Goal: Information Seeking & Learning: Learn about a topic

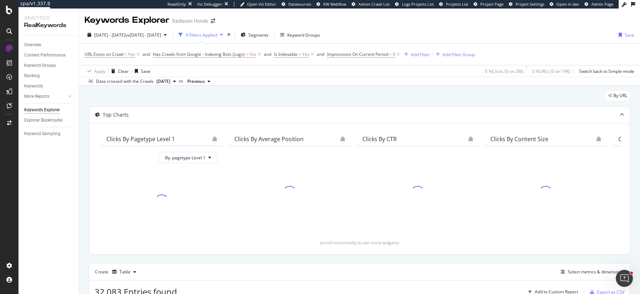
scroll to position [207, 0]
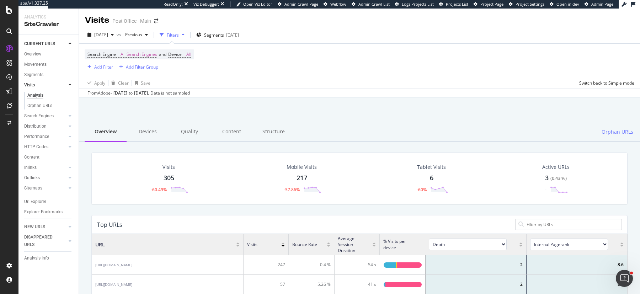
scroll to position [0, 0]
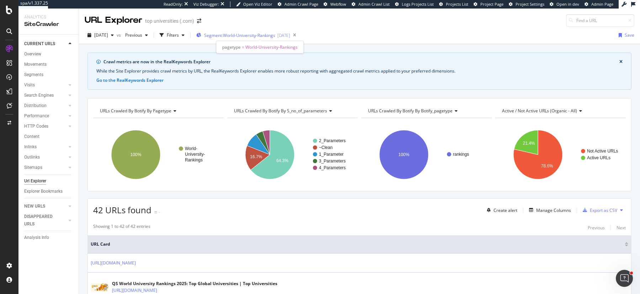
click at [236, 33] on span "Segment: World-University-Rankings" at bounding box center [239, 35] width 71 height 6
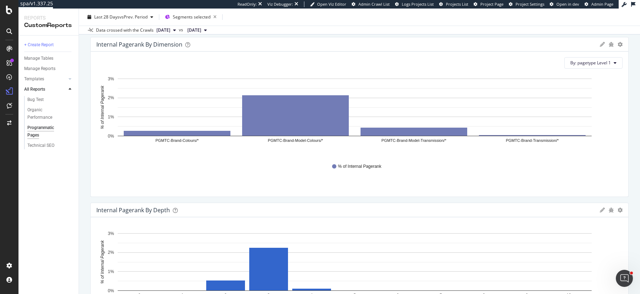
scroll to position [2194, 0]
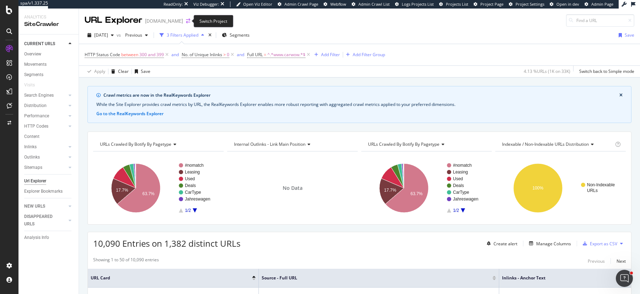
click at [186, 20] on icon "arrow-right-arrow-left" at bounding box center [188, 20] width 4 height 5
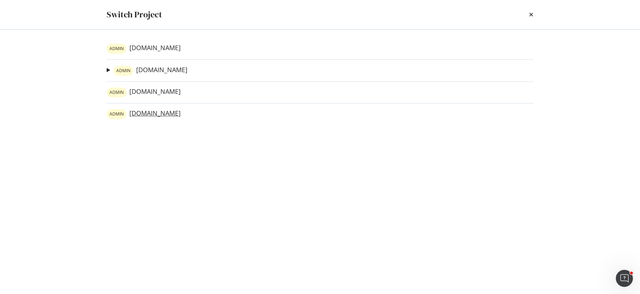
click at [162, 112] on link "ADMIN www.carwow.es" at bounding box center [144, 114] width 74 height 10
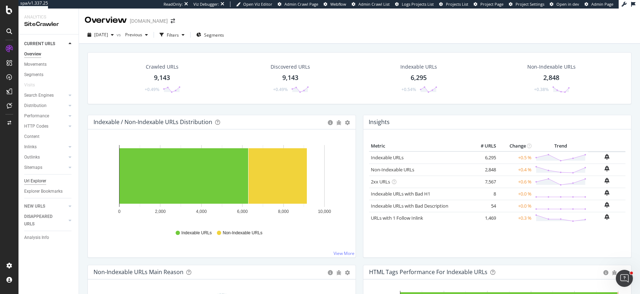
click at [34, 181] on div "Url Explorer" at bounding box center [35, 180] width 22 height 7
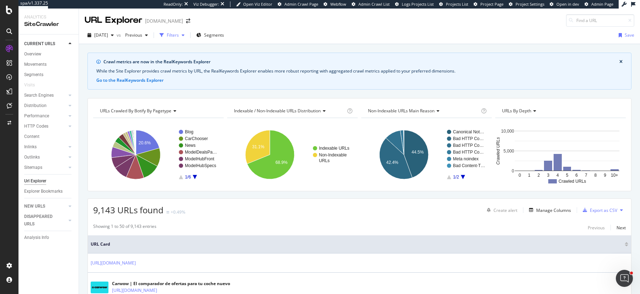
drag, startPoint x: 186, startPoint y: 37, endPoint x: 182, endPoint y: 37, distance: 3.9
click at [179, 37] on div "Filters" at bounding box center [173, 35] width 12 height 6
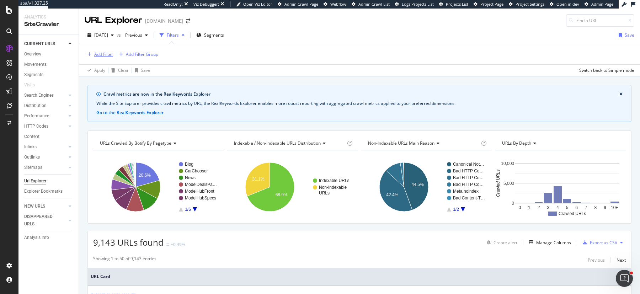
click at [104, 54] on div "Add Filter" at bounding box center [103, 54] width 19 height 6
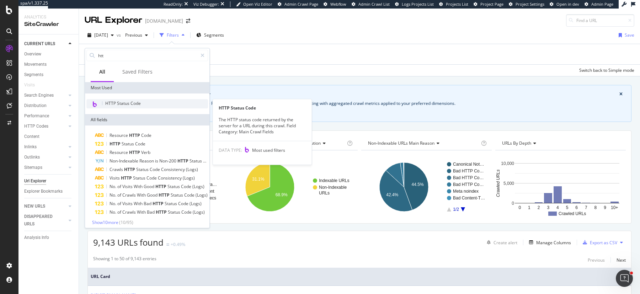
type input "htt"
click at [123, 105] on span "HTTP Status Code" at bounding box center [123, 103] width 36 height 6
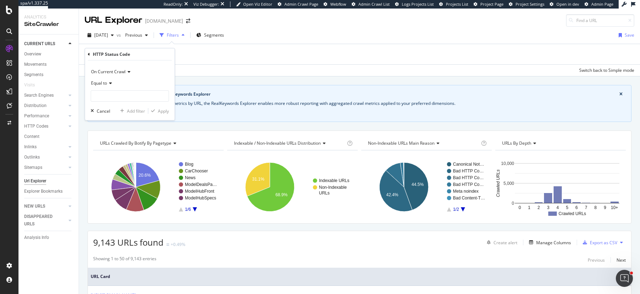
click at [109, 84] on icon at bounding box center [109, 83] width 5 height 4
click at [113, 154] on div "Between" at bounding box center [130, 153] width 76 height 9
click at [108, 97] on input "0" at bounding box center [130, 95] width 78 height 11
type input "300"
click at [103, 113] on input "1" at bounding box center [130, 116] width 78 height 11
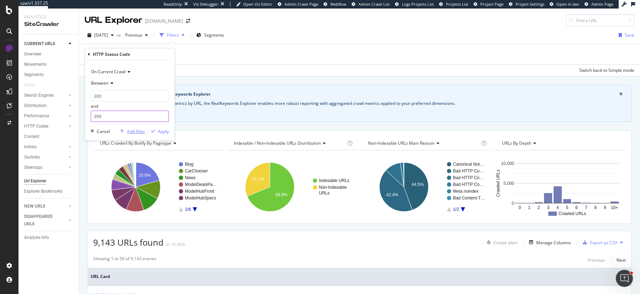
type input "399"
click at [130, 129] on div "Add filter" at bounding box center [136, 131] width 18 height 6
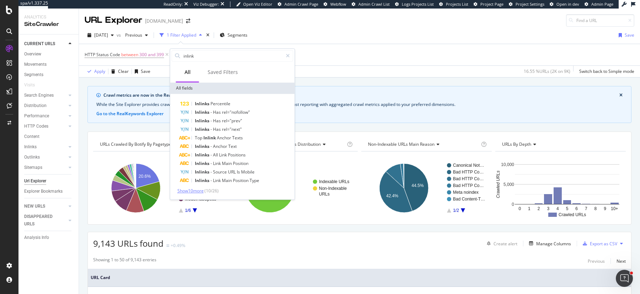
type input "inlink"
click at [196, 192] on span "Show 10 more" at bounding box center [190, 191] width 26 height 6
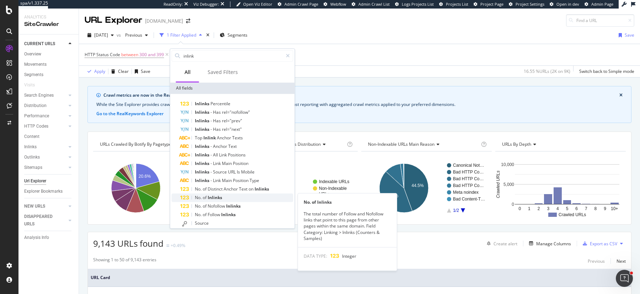
click at [205, 199] on span "of" at bounding box center [205, 198] width 5 height 6
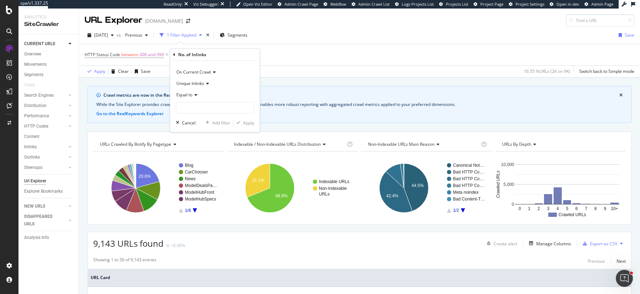
click at [194, 95] on icon at bounding box center [194, 95] width 5 height 4
click at [195, 144] on span "Greater than" at bounding box center [193, 147] width 26 height 6
click at [195, 109] on input "number" at bounding box center [215, 107] width 78 height 11
type input "0"
click at [220, 120] on div "Add filter" at bounding box center [221, 123] width 18 height 6
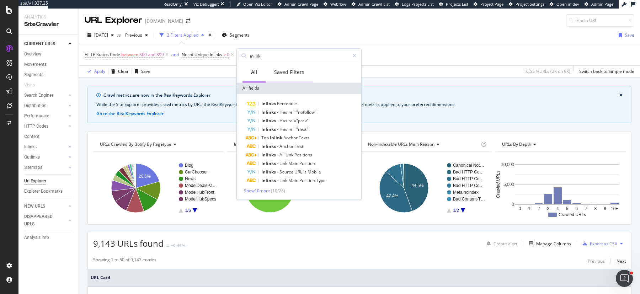
type input "h"
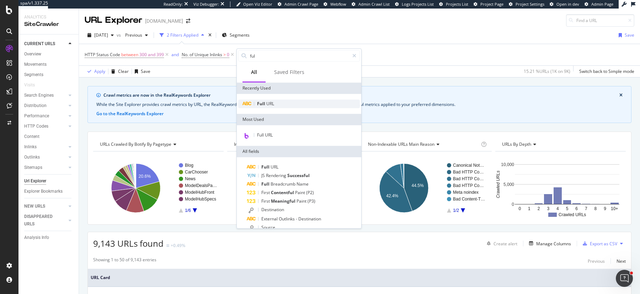
type input "ful"
click at [278, 102] on div "Full URL" at bounding box center [299, 104] width 122 height 9
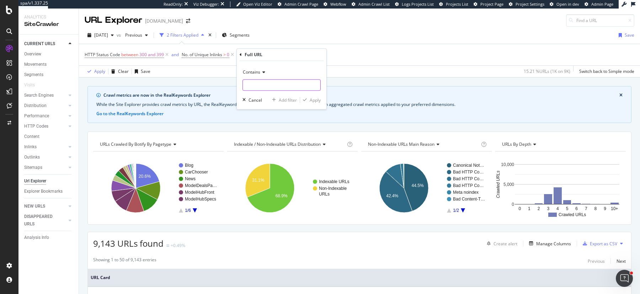
click at [259, 88] on input "text" at bounding box center [282, 84] width 78 height 11
type input "www.carwow"
click at [316, 98] on div "Apply" at bounding box center [315, 100] width 11 height 6
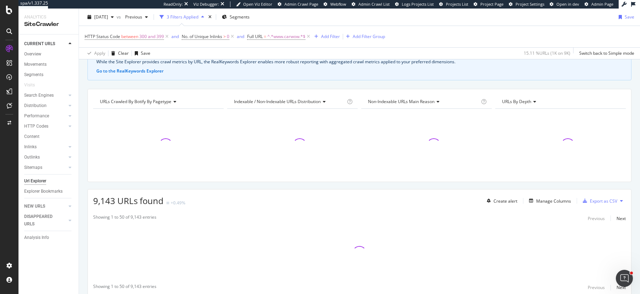
scroll to position [68, 0]
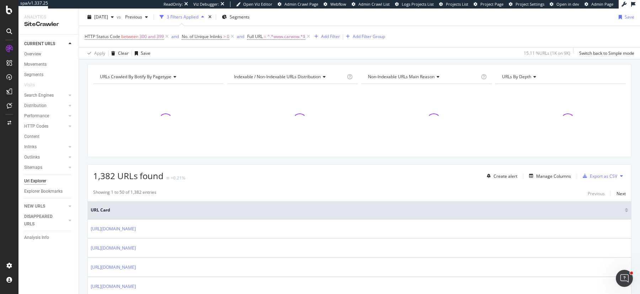
click at [563, 170] on div "Create alert Manage Columns Export as CSV" at bounding box center [555, 176] width 142 height 12
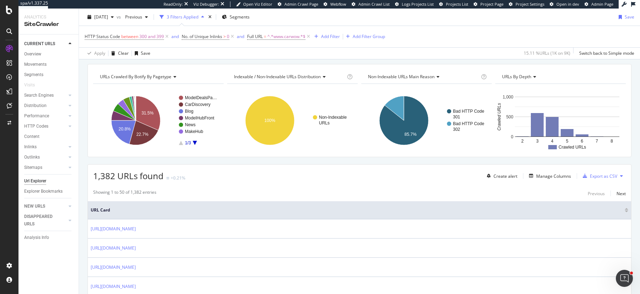
click at [553, 180] on div "Create alert Manage Columns Export as CSV" at bounding box center [555, 176] width 142 height 12
click at [551, 175] on div "Manage Columns" at bounding box center [553, 176] width 35 height 6
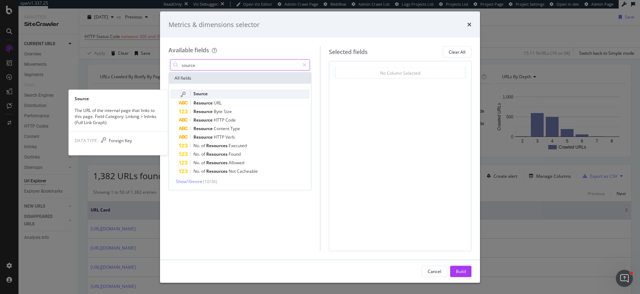
type input "source"
click at [207, 92] on span "Source" at bounding box center [200, 94] width 14 height 6
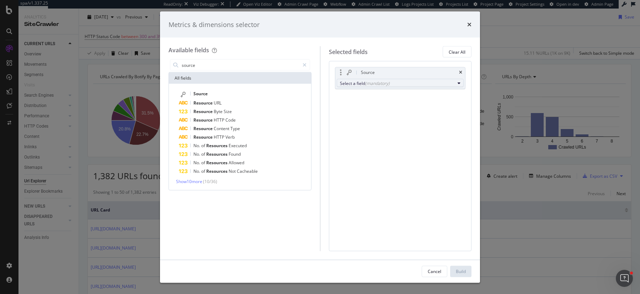
click at [399, 83] on div "Select a field (mandatory)" at bounding box center [397, 83] width 115 height 6
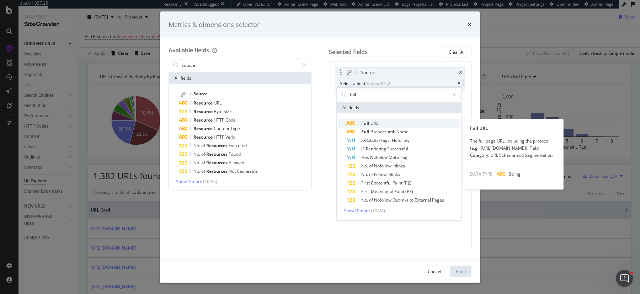
type input "full"
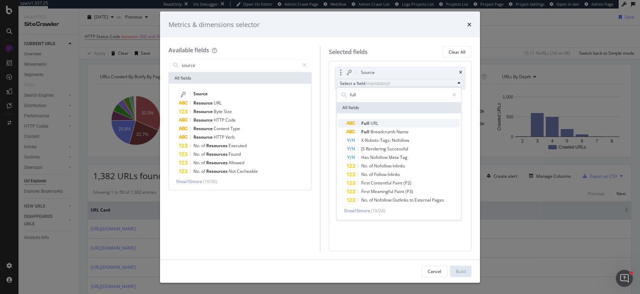
click at [385, 122] on span "Full URL" at bounding box center [403, 123] width 113 height 9
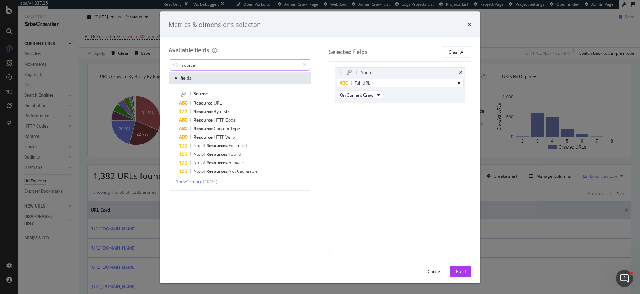
click at [250, 68] on input "source" at bounding box center [240, 65] width 118 height 11
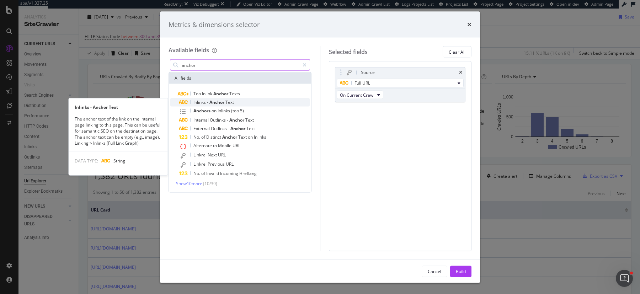
type input "anchor"
click at [234, 100] on span "Text" at bounding box center [229, 102] width 9 height 6
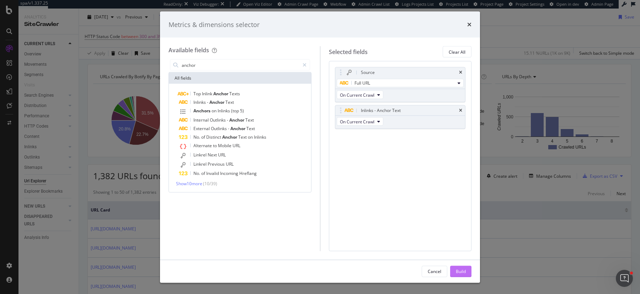
click at [457, 273] on div "Build" at bounding box center [461, 271] width 10 height 6
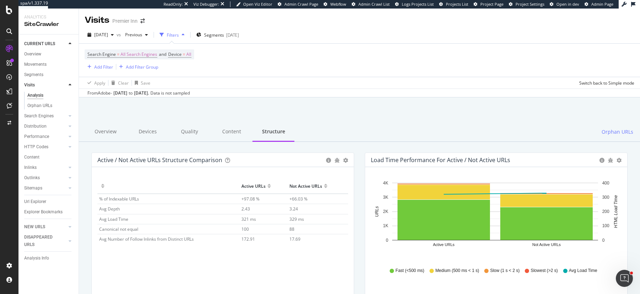
scroll to position [482, 0]
